Goal: Navigation & Orientation: Find specific page/section

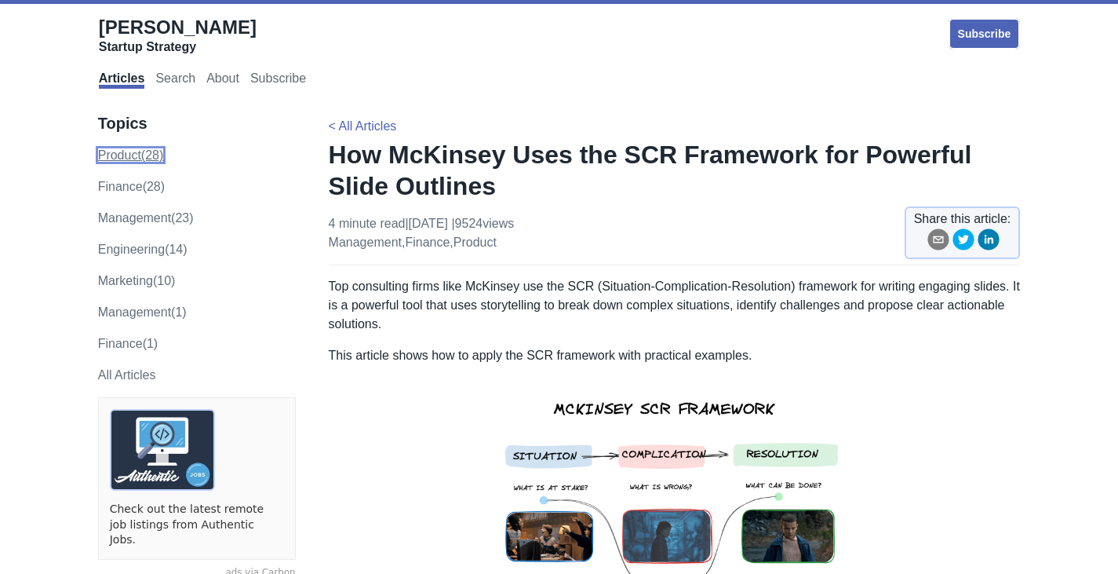
click at [113, 161] on link "product (28)" at bounding box center [131, 154] width 66 height 13
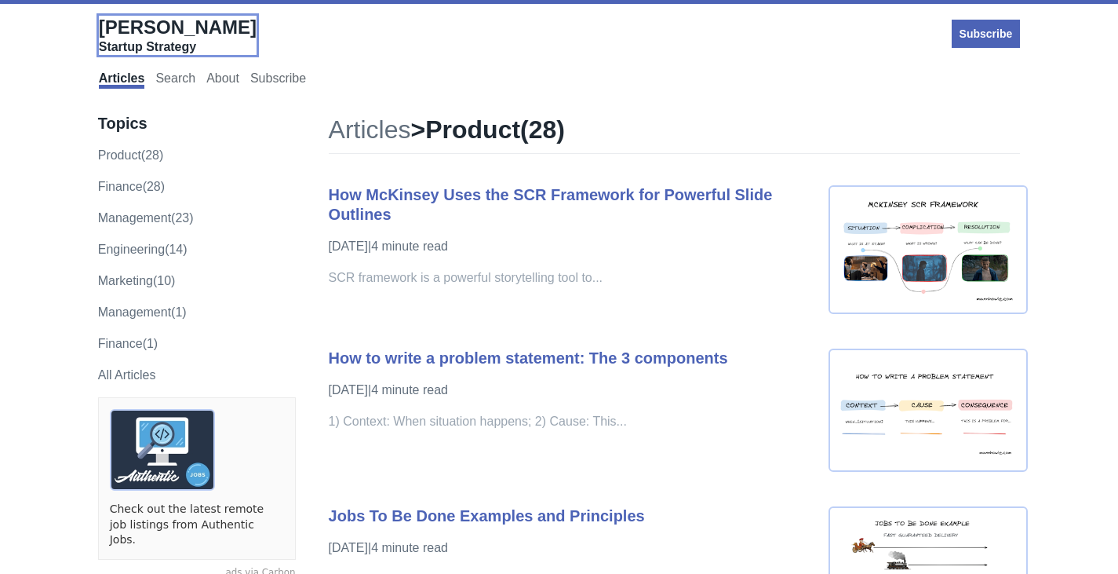
click at [134, 28] on span "[PERSON_NAME]" at bounding box center [178, 26] width 158 height 21
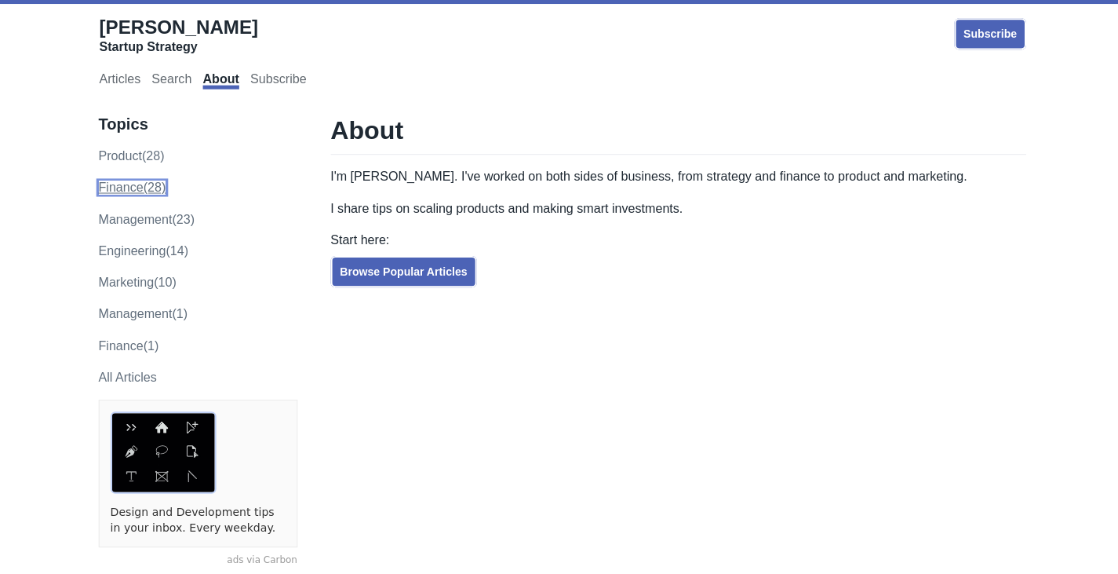
click at [113, 189] on link "finance (28)" at bounding box center [131, 186] width 67 height 13
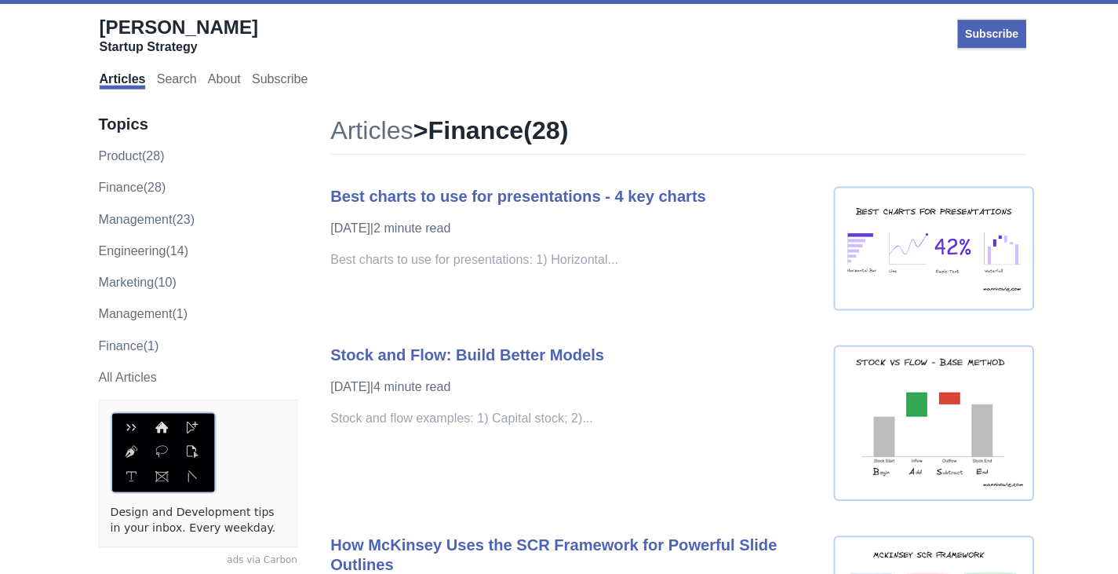
click at [126, 23] on span "[PERSON_NAME]" at bounding box center [178, 26] width 158 height 21
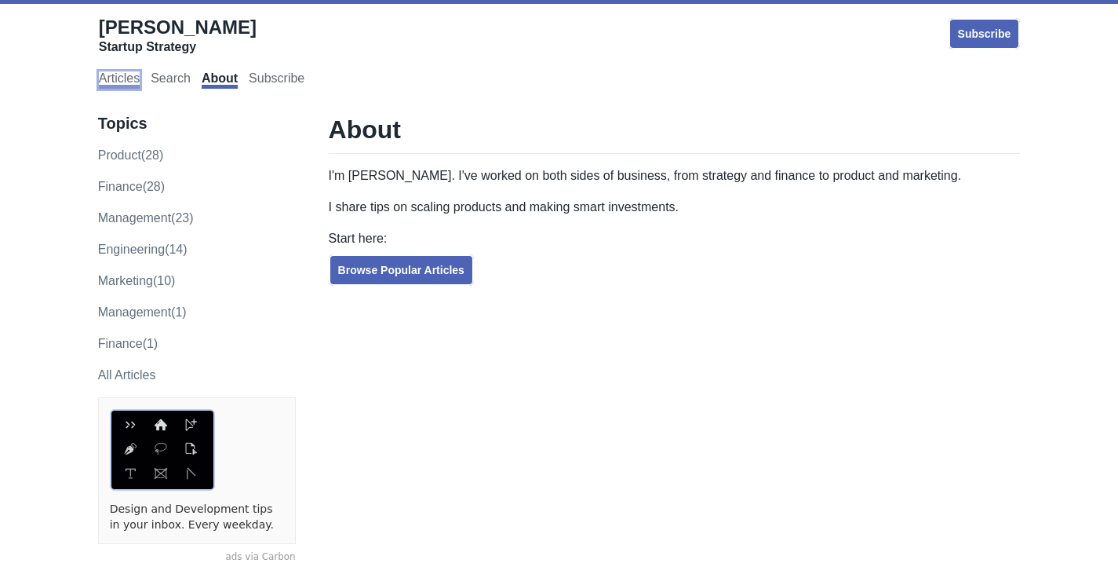
click at [124, 82] on link "Articles" at bounding box center [119, 79] width 41 height 17
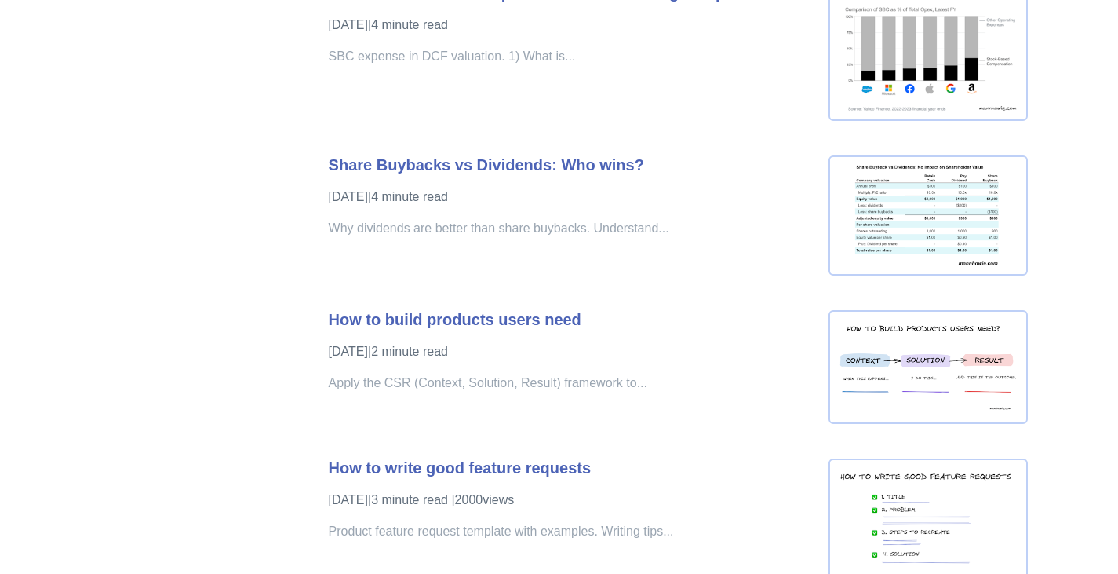
scroll to position [2347, 0]
